Goal: Task Accomplishment & Management: Complete application form

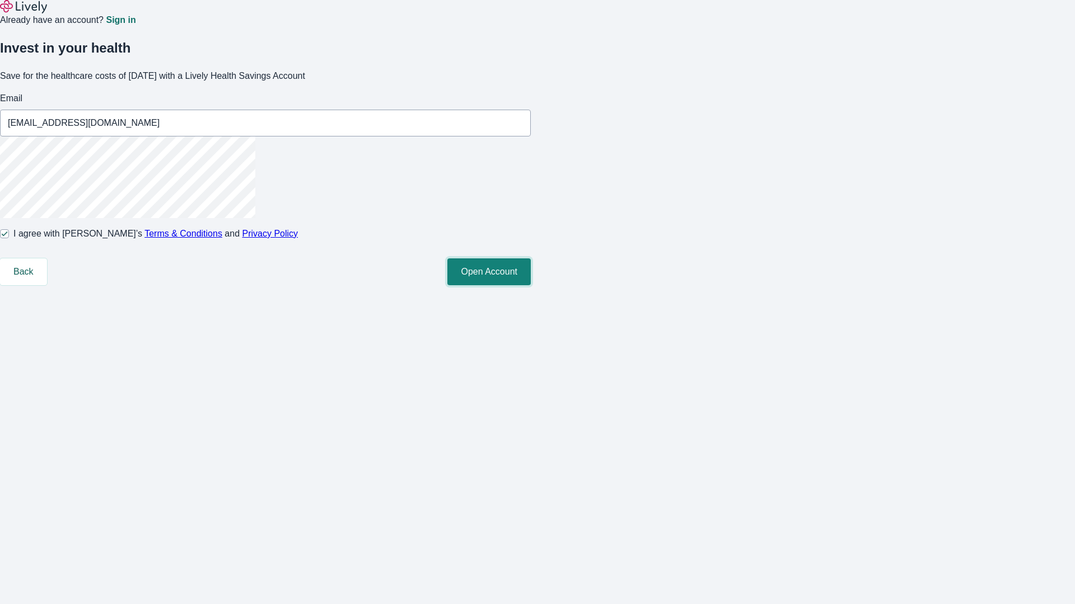
click at [531, 285] on button "Open Account" at bounding box center [488, 272] width 83 height 27
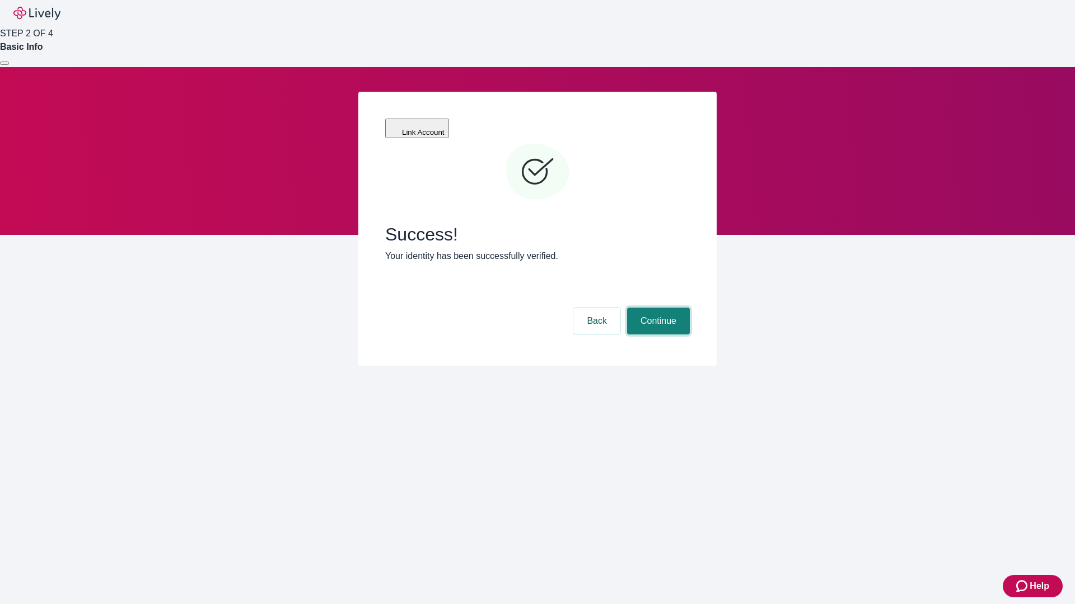
click at [657, 308] on button "Continue" at bounding box center [658, 321] width 63 height 27
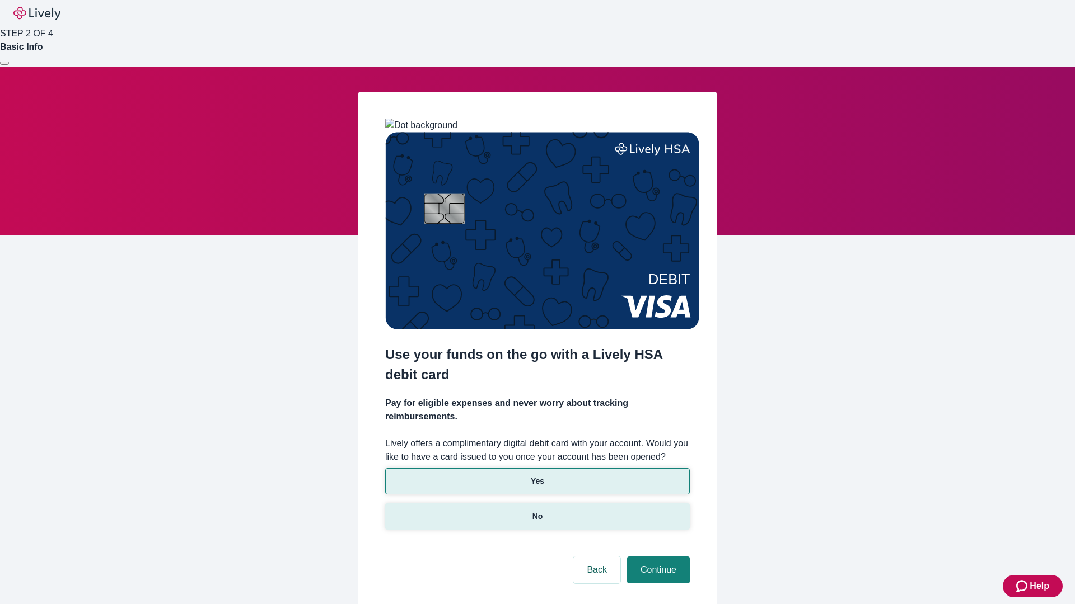
click at [537, 511] on p "No" at bounding box center [537, 517] width 11 height 12
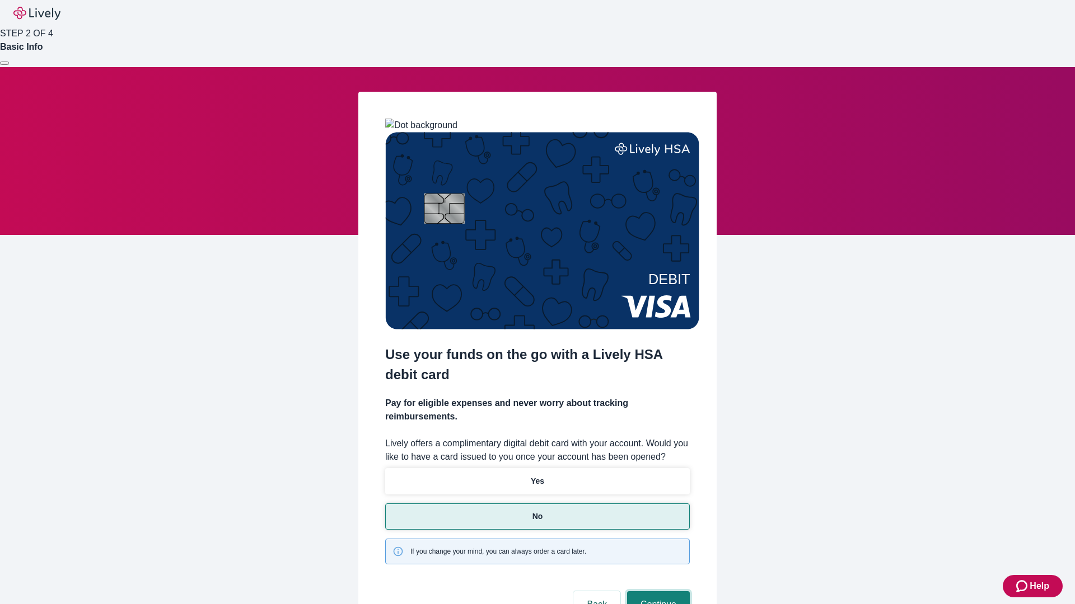
click at [657, 592] on button "Continue" at bounding box center [658, 605] width 63 height 27
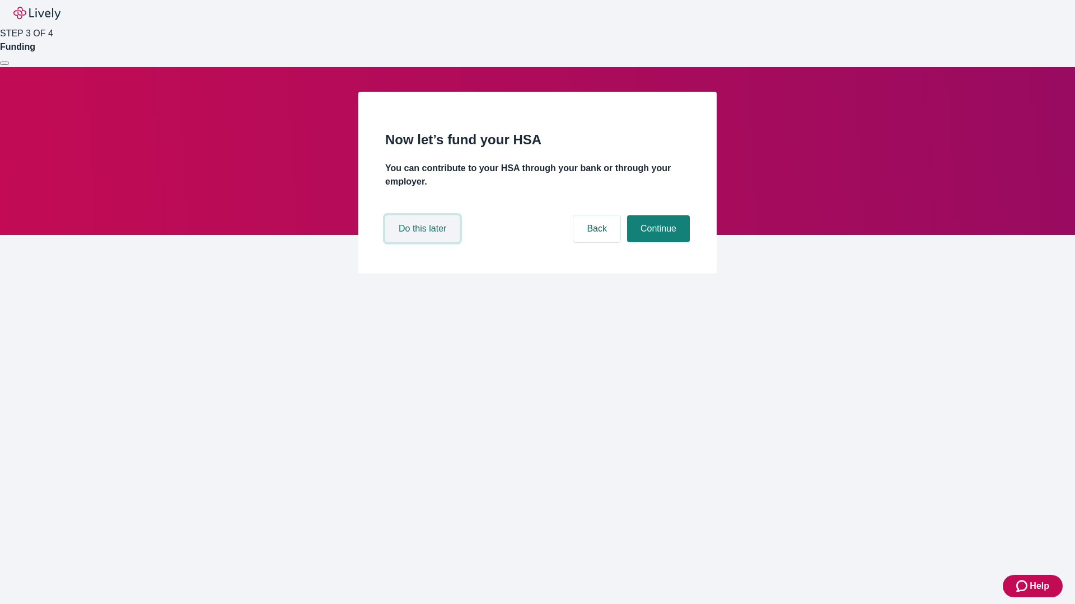
click at [424, 242] on button "Do this later" at bounding box center [422, 228] width 74 height 27
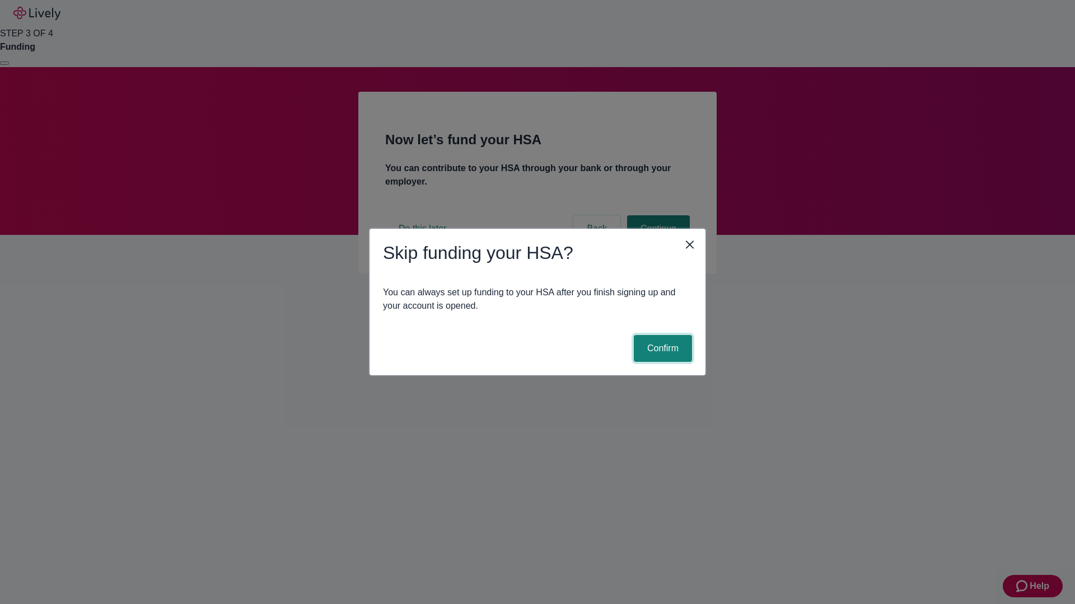
click at [661, 349] on button "Confirm" at bounding box center [663, 348] width 58 height 27
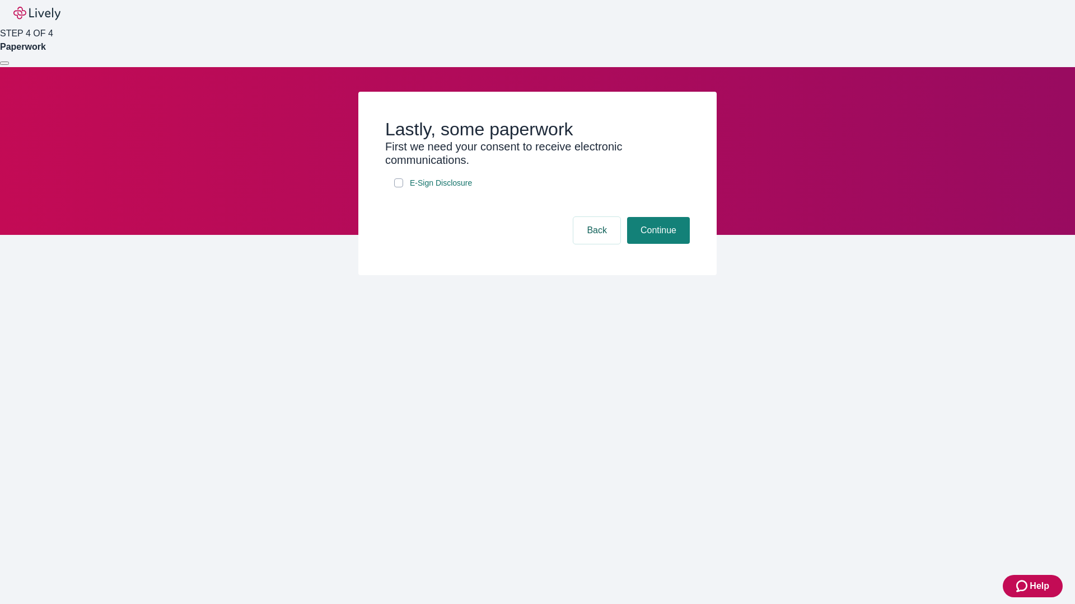
click at [399, 188] on input "E-Sign Disclosure" at bounding box center [398, 183] width 9 height 9
checkbox input "true"
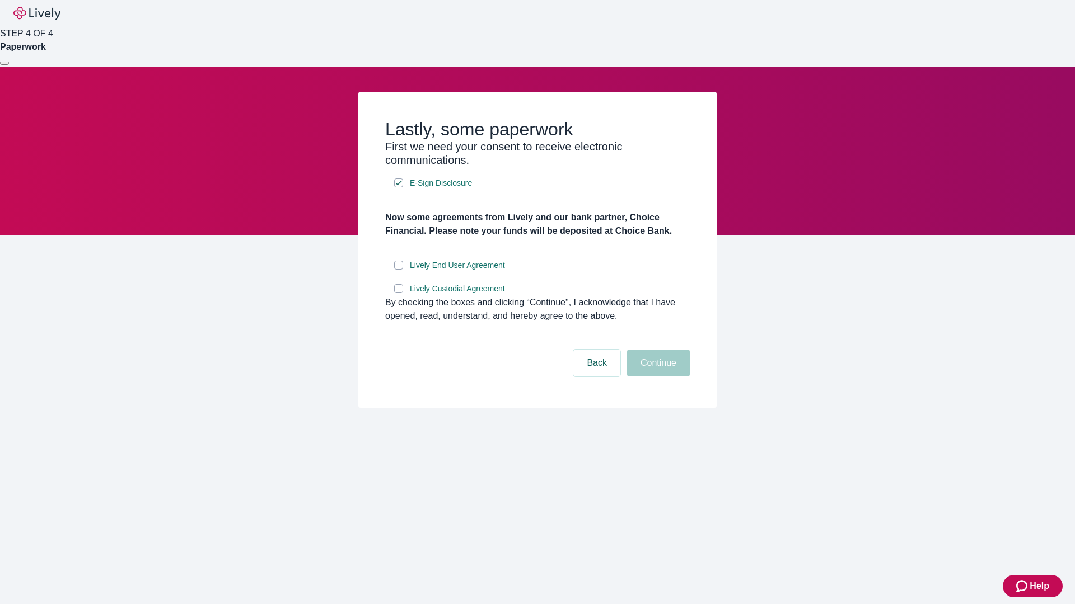
click at [399, 270] on input "Lively End User Agreement" at bounding box center [398, 265] width 9 height 9
checkbox input "true"
click at [399, 293] on input "Lively Custodial Agreement" at bounding box center [398, 288] width 9 height 9
checkbox input "true"
click at [657, 377] on button "Continue" at bounding box center [658, 363] width 63 height 27
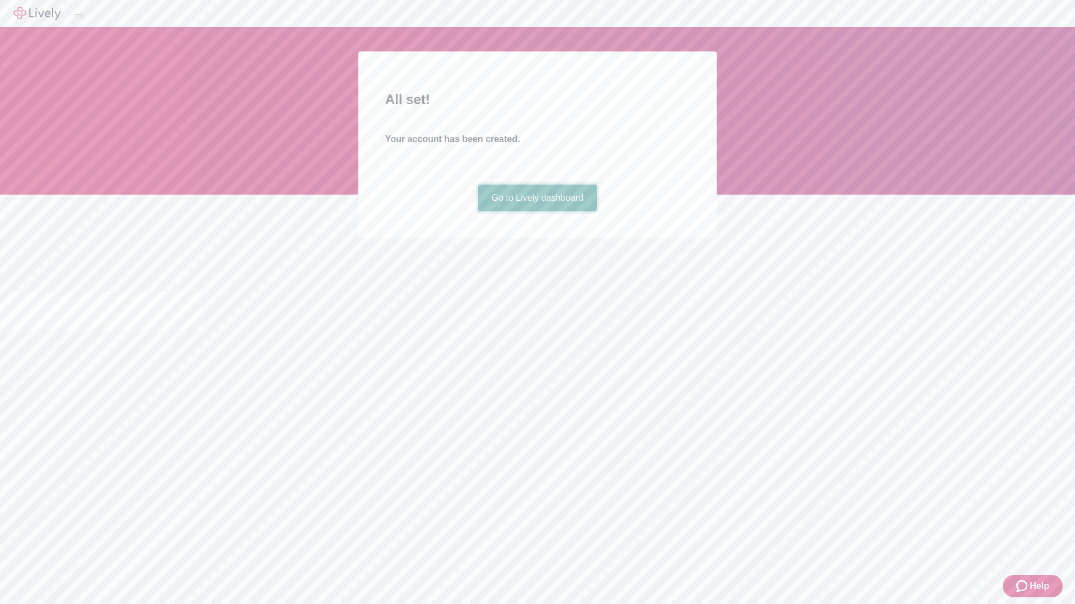
click at [537, 212] on link "Go to Lively dashboard" at bounding box center [537, 198] width 119 height 27
